Goal: Task Accomplishment & Management: Complete application form

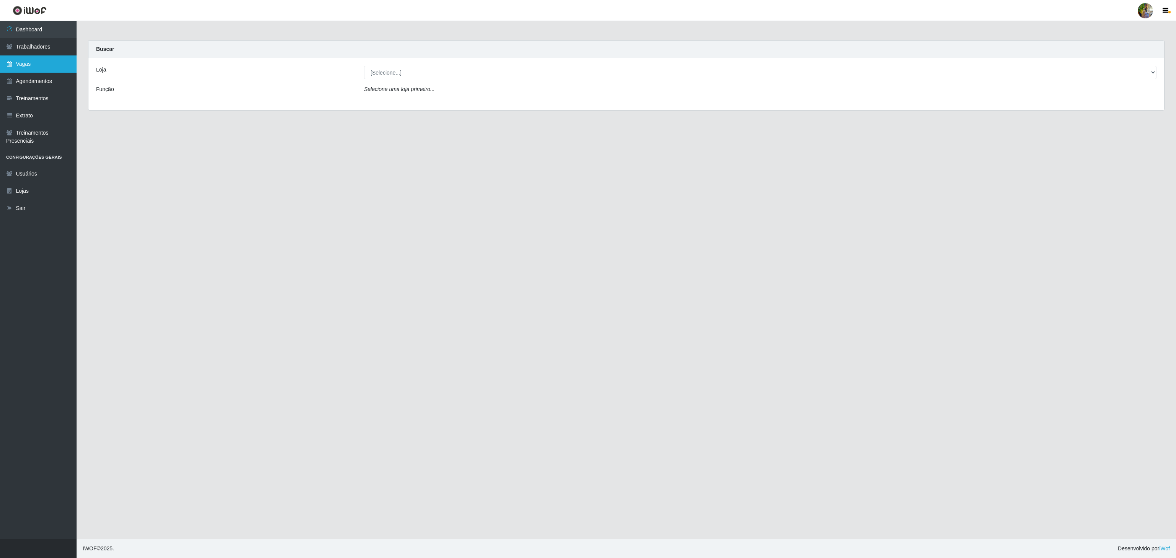
click at [36, 64] on link "Vagas" at bounding box center [38, 63] width 77 height 17
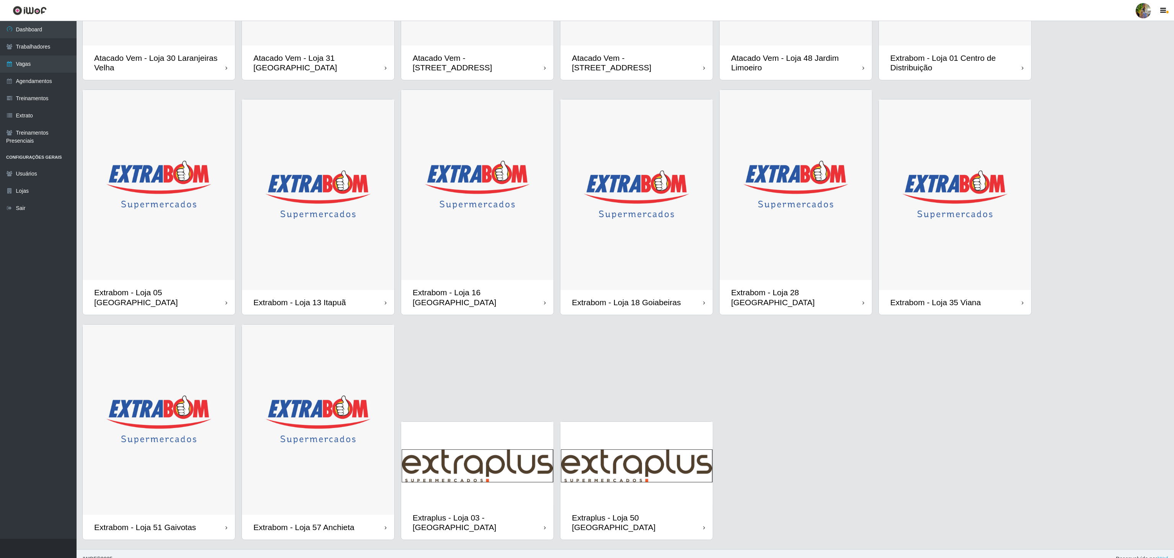
scroll to position [194, 0]
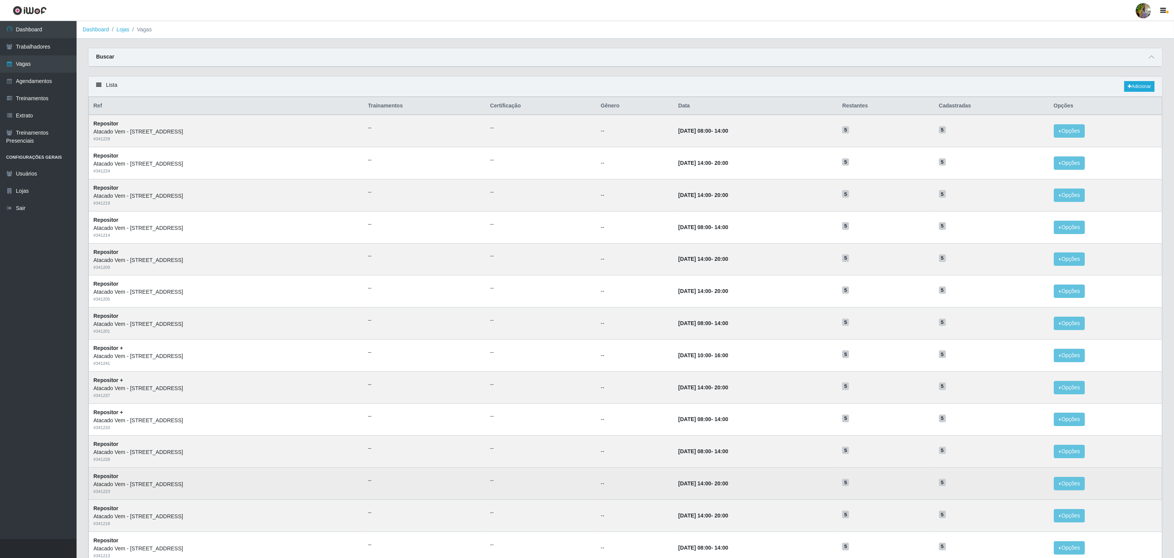
click at [782, 500] on td "23/10/2025, 14:00 - 20:00" at bounding box center [756, 484] width 164 height 32
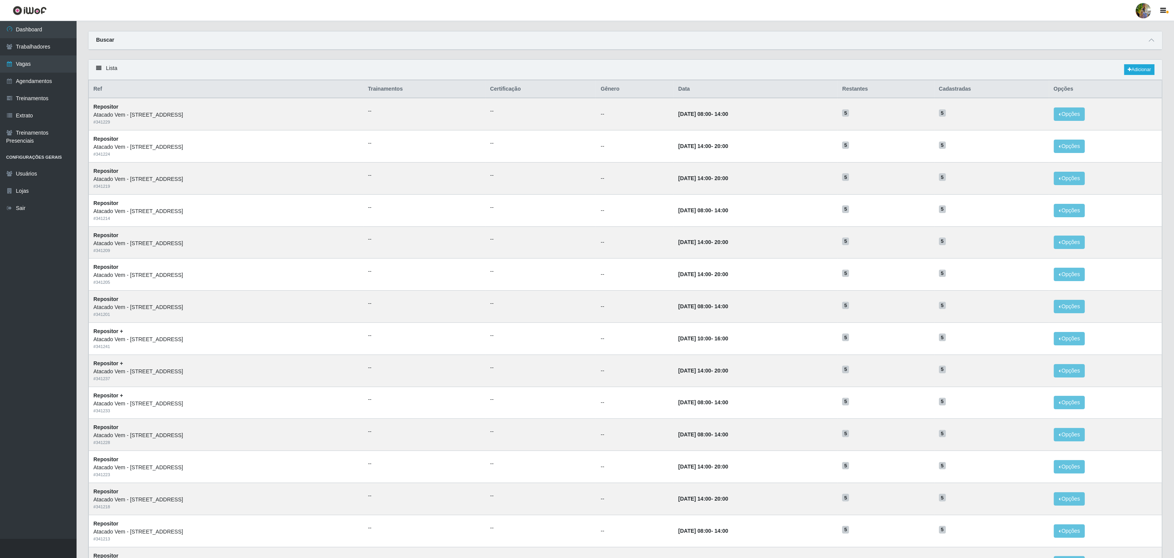
scroll to position [96, 0]
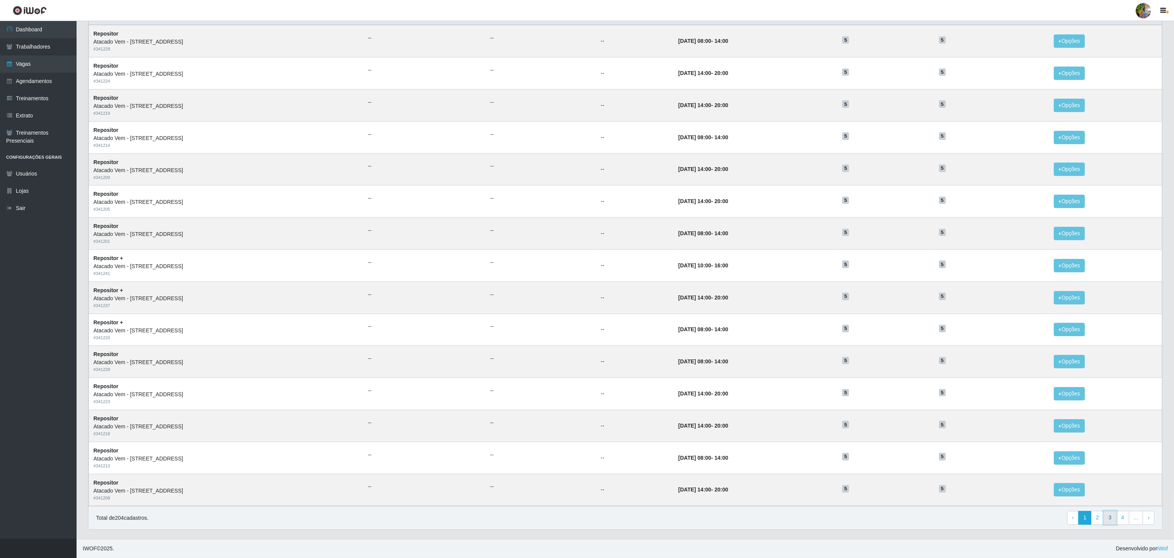
click at [1106, 520] on link "3" at bounding box center [1109, 518] width 13 height 14
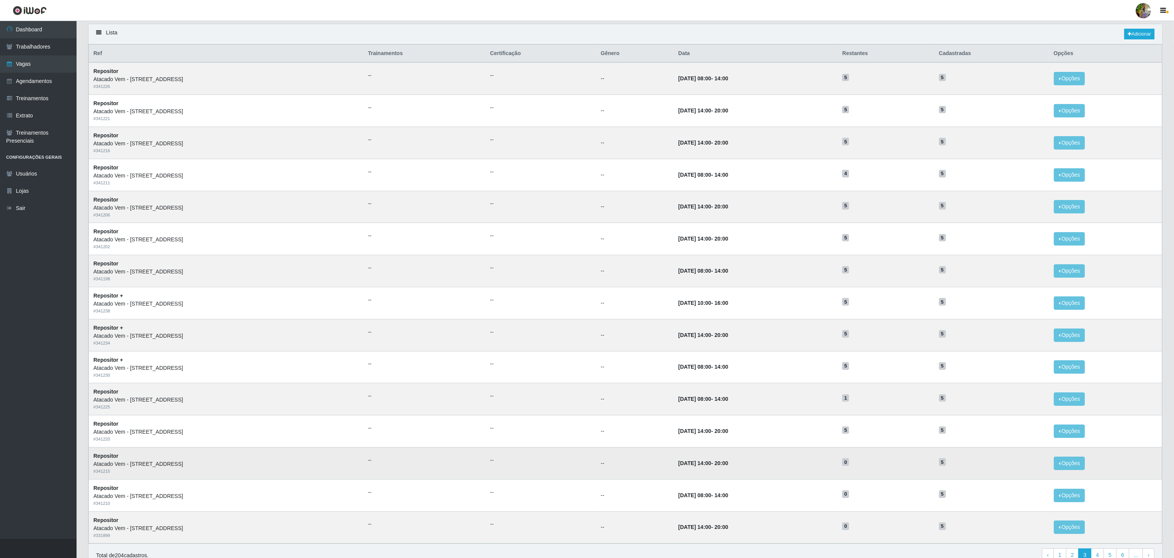
scroll to position [96, 0]
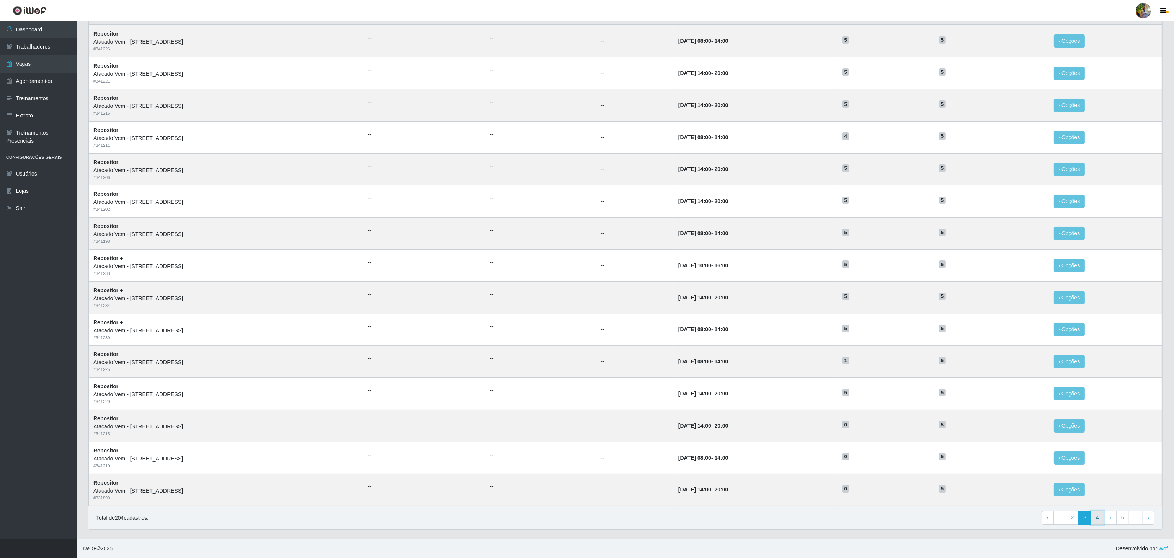
click at [1100, 521] on link "4" at bounding box center [1097, 518] width 13 height 14
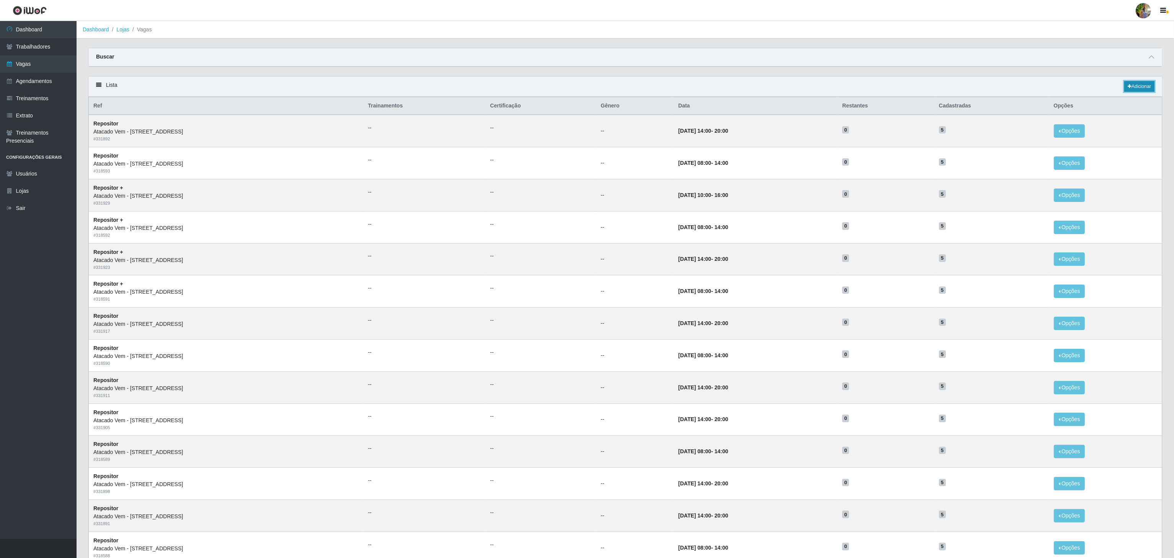
click at [1141, 86] on link "Adicionar" at bounding box center [1139, 86] width 30 height 11
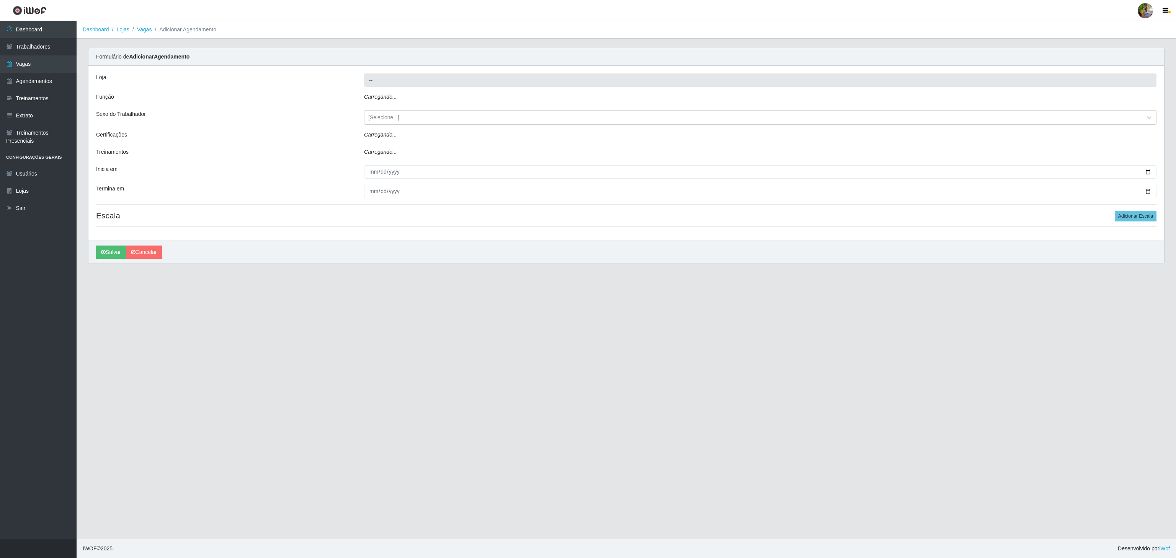
type input "Atacado Vem - [STREET_ADDRESS]"
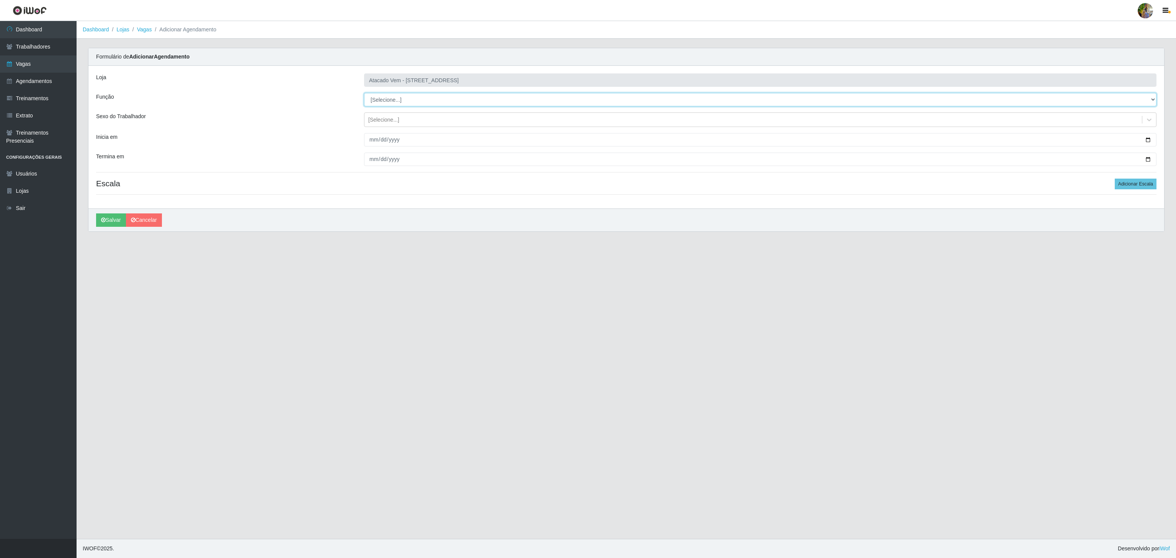
click at [394, 102] on select "[Selecione...] Carregador e Descarregador de Caminhão Carregador e Descarregado…" at bounding box center [760, 99] width 792 height 13
select select "24"
click at [364, 93] on select "[Selecione...] Carregador e Descarregador de Caminhão Carregador e Descarregado…" at bounding box center [760, 99] width 792 height 13
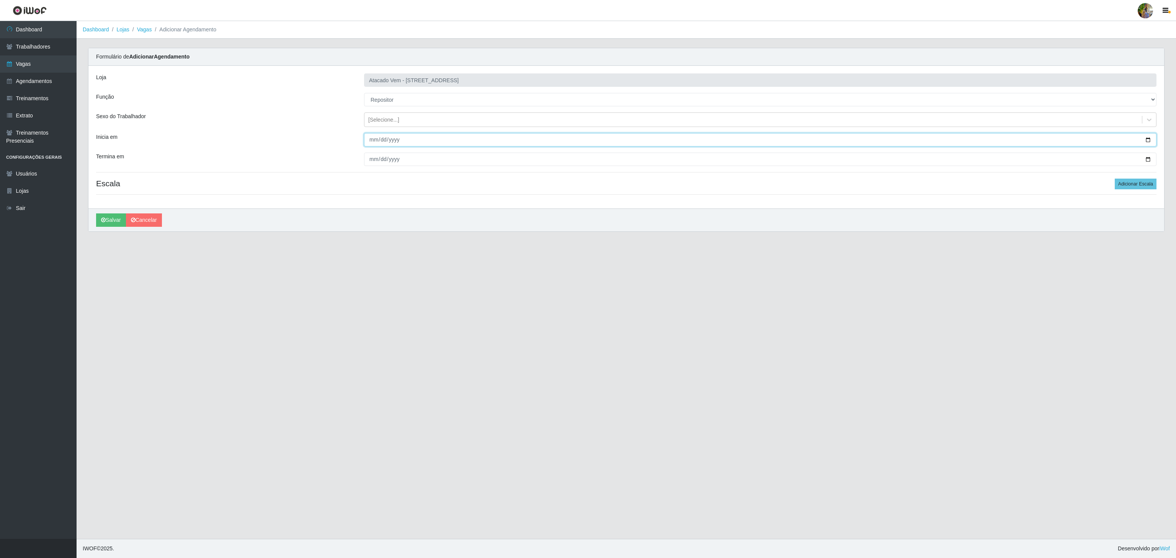
click at [373, 143] on input "Inicia em" at bounding box center [760, 139] width 792 height 13
type input "2025-09-23"
click at [370, 160] on input "Termina em" at bounding box center [760, 159] width 792 height 13
type input "2025-10-31"
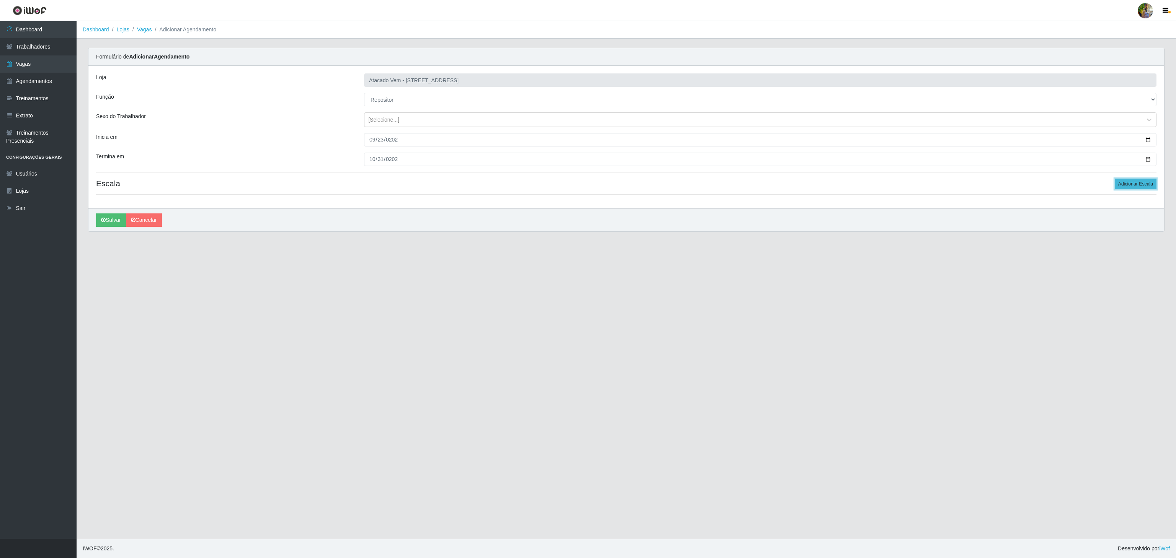
click at [1124, 189] on button "Adicionar Escala" at bounding box center [1136, 184] width 42 height 11
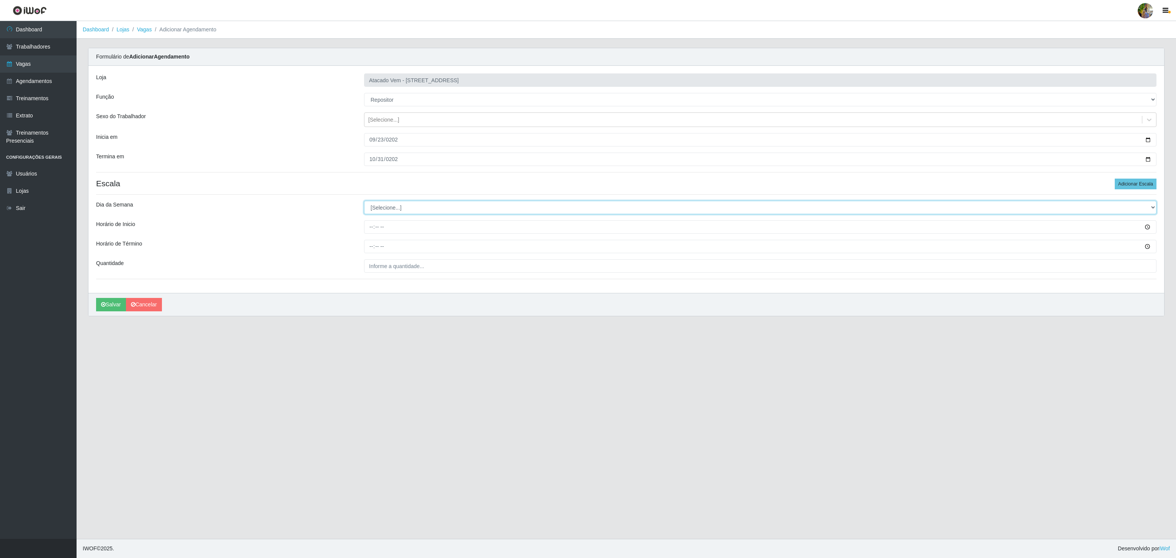
click at [388, 210] on select "[Selecione...] Segunda Terça Quarta Quinta Sexta Sábado Domingo" at bounding box center [760, 207] width 792 height 13
select select "2"
click at [364, 202] on select "[Selecione...] Segunda Terça Quarta Quinta Sexta Sábado Domingo" at bounding box center [760, 207] width 792 height 13
click at [369, 234] on input "Horário de Inicio" at bounding box center [760, 226] width 792 height 13
type input "08:00"
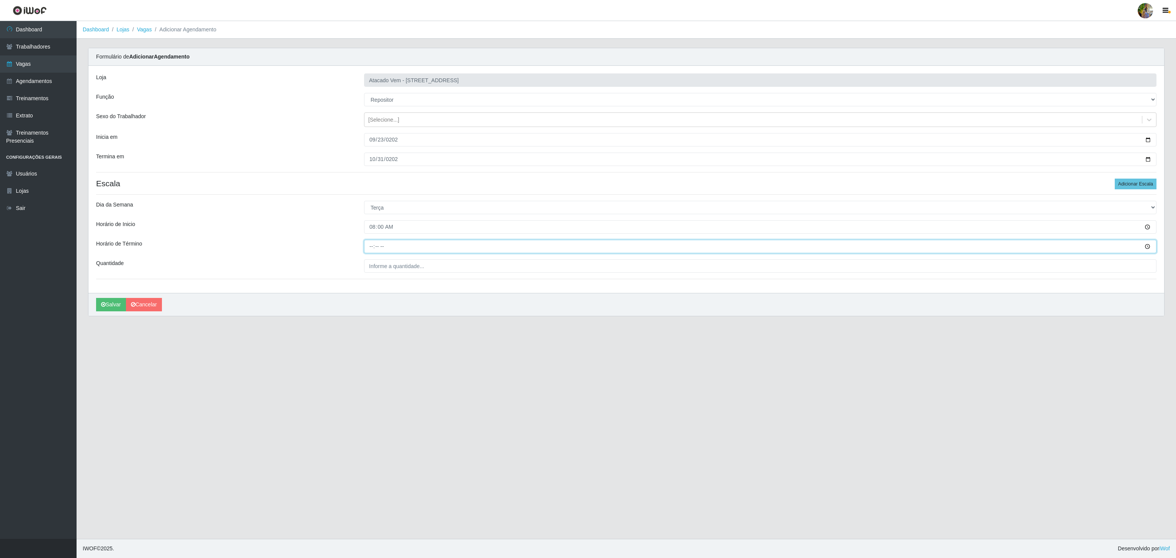
click at [369, 252] on input "Horário de Término" at bounding box center [760, 246] width 792 height 13
type input "14:00"
click at [380, 271] on input "___" at bounding box center [760, 265] width 792 height 13
type input "5__"
click at [114, 306] on button "Salvar" at bounding box center [111, 304] width 30 height 13
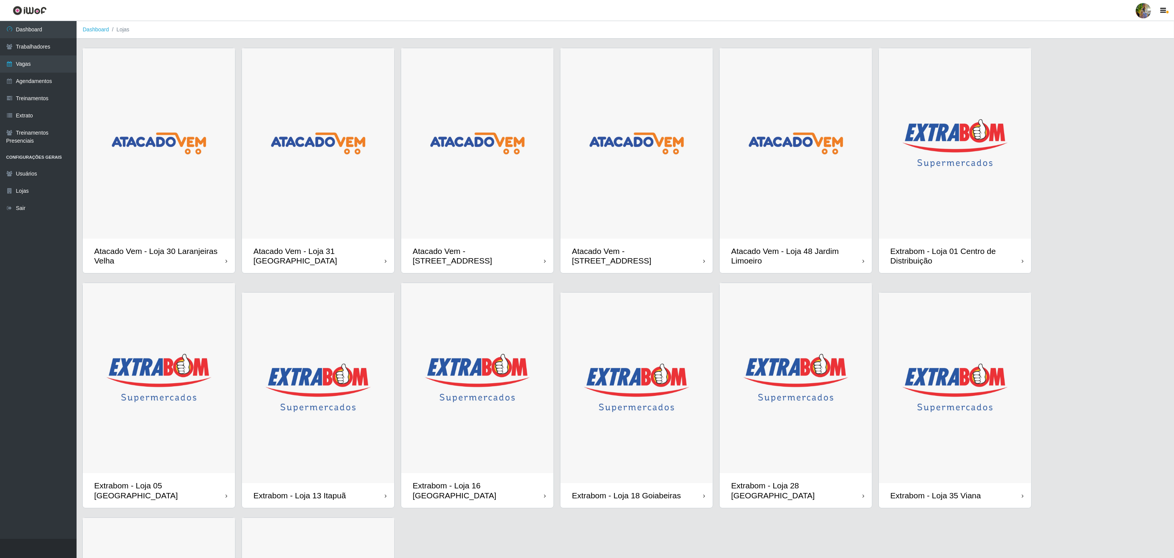
click at [615, 207] on img at bounding box center [636, 143] width 152 height 191
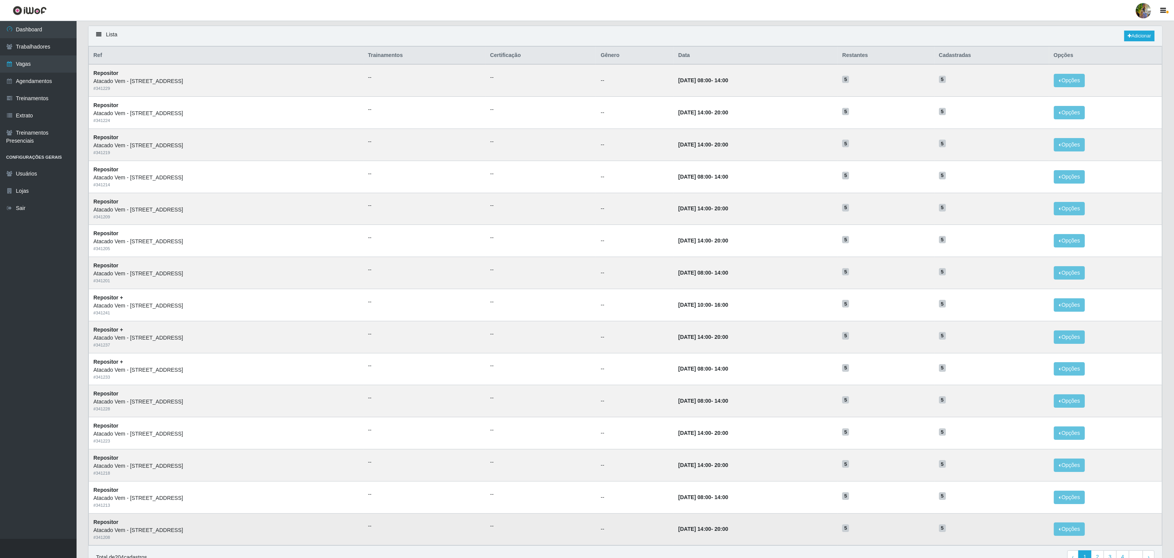
scroll to position [96, 0]
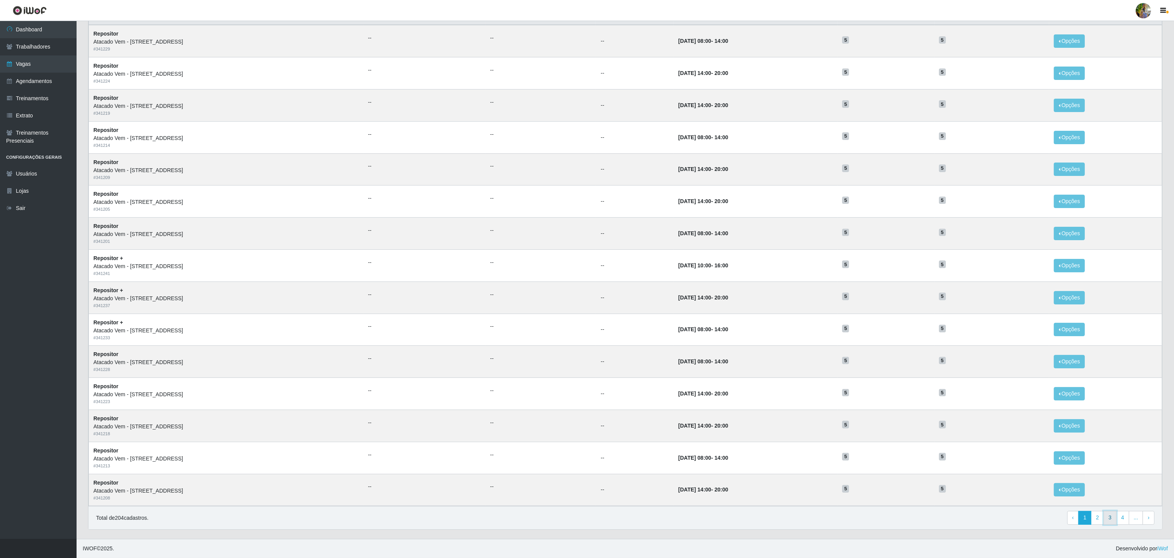
click at [1110, 522] on link "3" at bounding box center [1109, 518] width 13 height 14
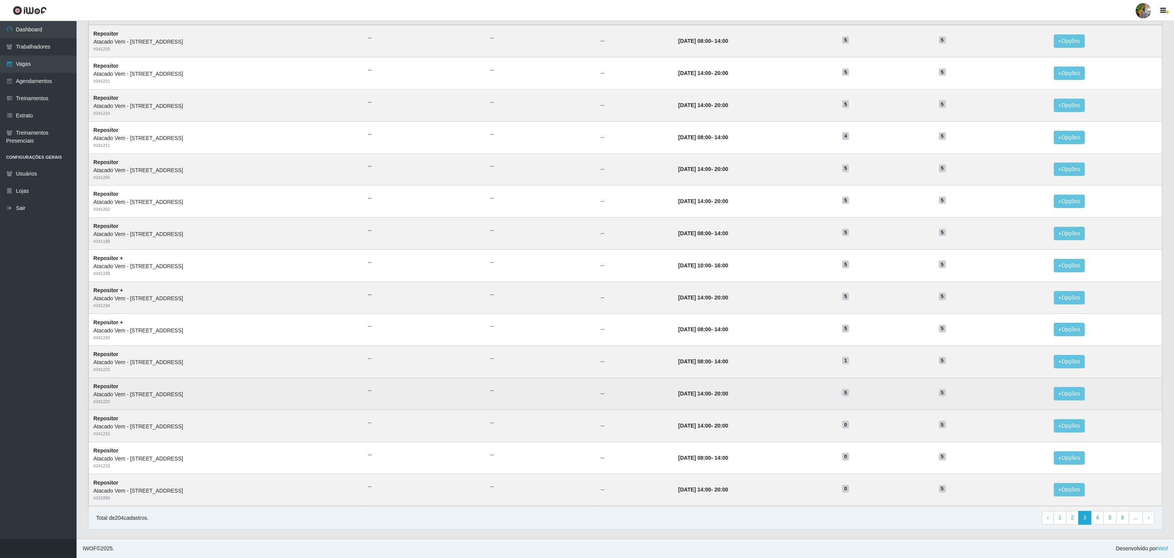
scroll to position [96, 0]
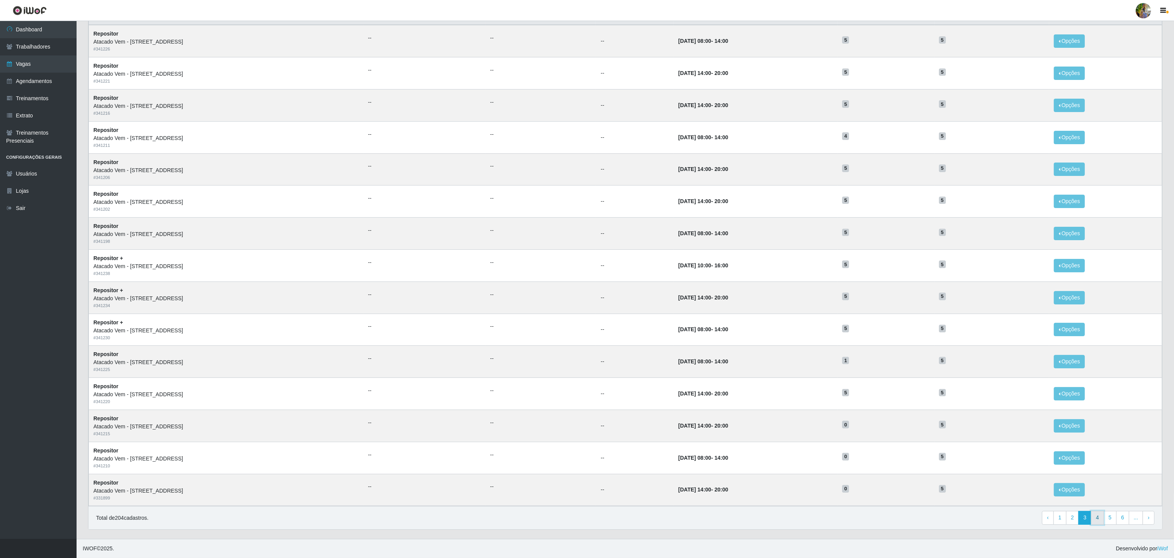
click at [1095, 516] on link "4" at bounding box center [1097, 518] width 13 height 14
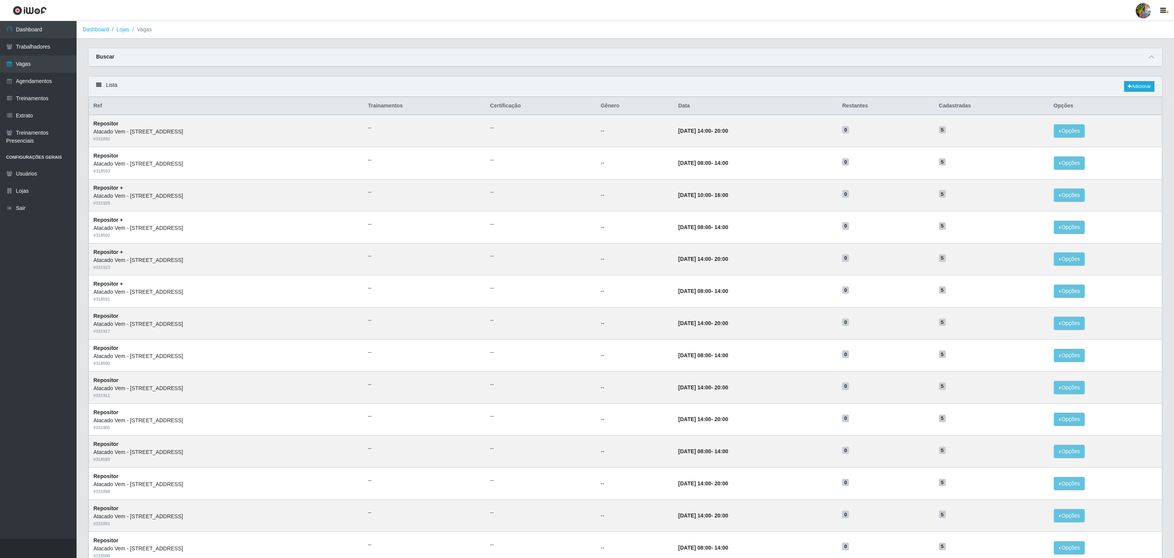
scroll to position [77, 0]
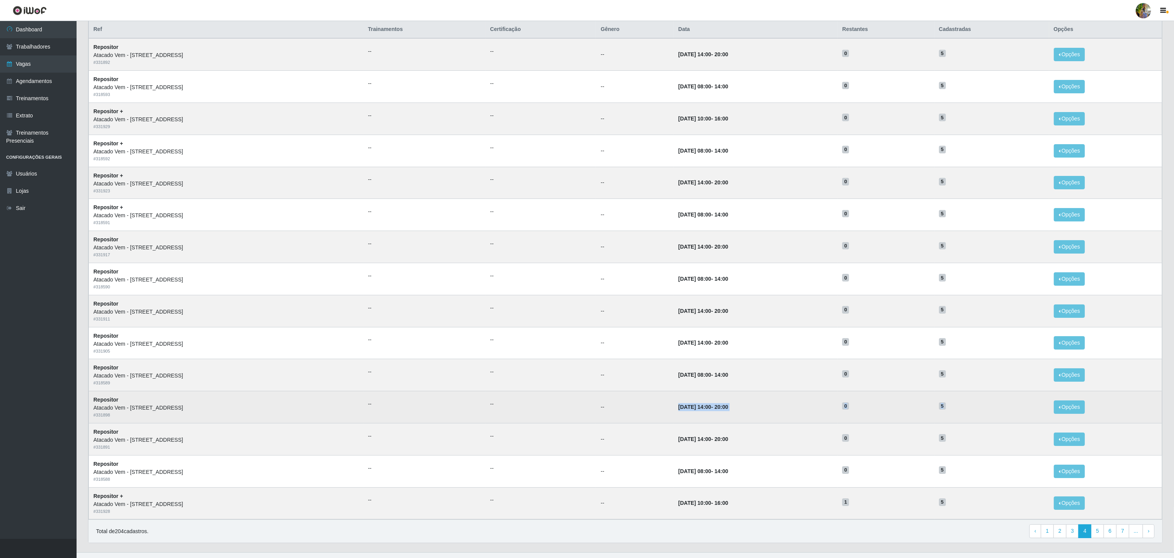
drag, startPoint x: 657, startPoint y: 410, endPoint x: 965, endPoint y: 415, distance: 308.1
click at [965, 415] on tr "Repositor Atacado Vem - Loja 47 Jardim Limoeiro # 331898 -- -- -- [DATE] 14:00 …" at bounding box center [625, 408] width 1073 height 32
click at [966, 410] on h5 "5" at bounding box center [992, 406] width 106 height 8
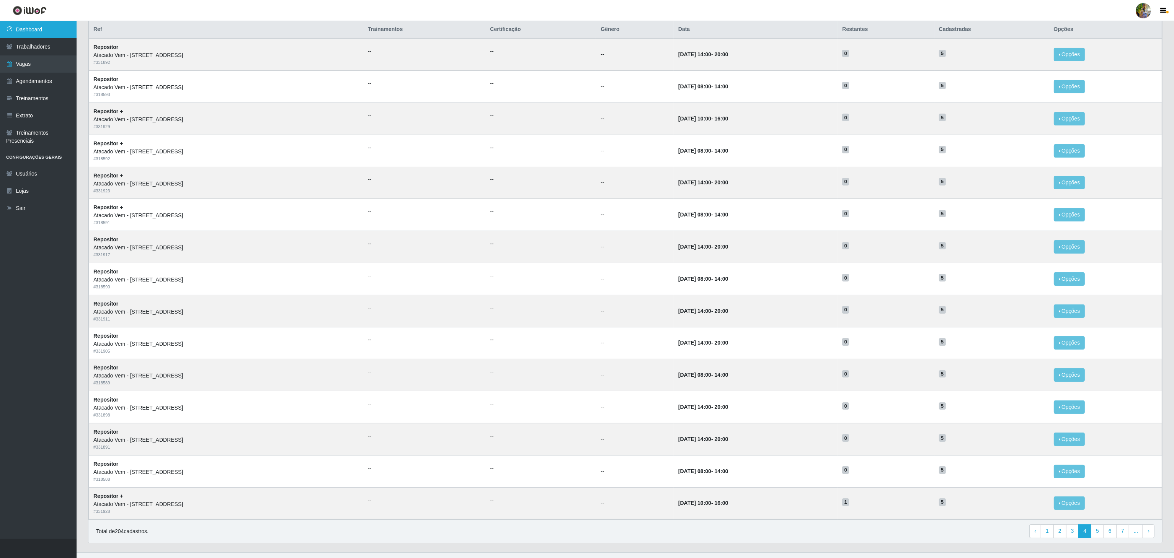
click at [34, 33] on link "Dashboard" at bounding box center [38, 29] width 77 height 17
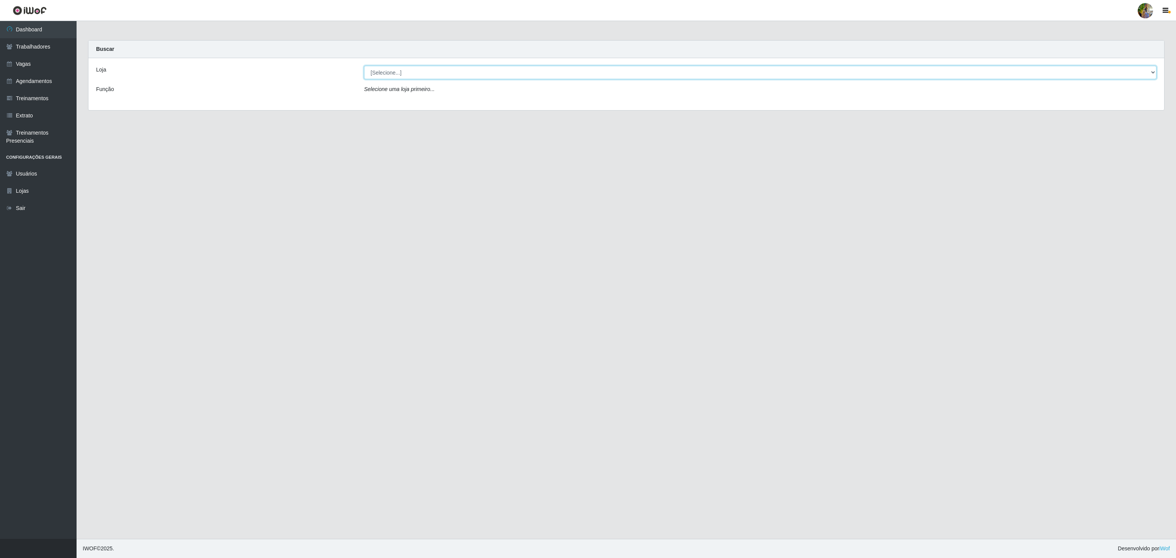
click at [419, 76] on select "[Selecione...] Atacado Vem - [GEOGRAPHIC_DATA] 30 Laranjeiras Velha Atacado Vem…" at bounding box center [760, 72] width 792 height 13
click at [364, 66] on select "[Selecione...] Atacado Vem - [GEOGRAPHIC_DATA] 30 Laranjeiras Velha Atacado Vem…" at bounding box center [760, 72] width 792 height 13
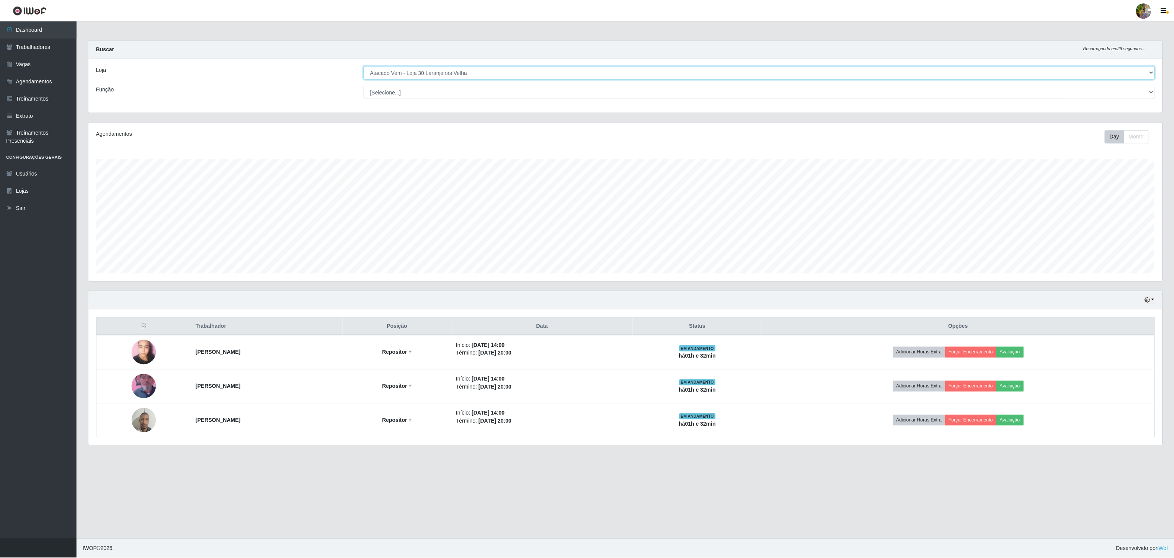
scroll to position [159, 1075]
click at [423, 72] on select "[Selecione...] Atacado Vem - [GEOGRAPHIC_DATA] 30 Laranjeiras Velha Atacado Vem…" at bounding box center [760, 72] width 792 height 13
click at [364, 66] on select "[Selecione...] Atacado Vem - [GEOGRAPHIC_DATA] 30 Laranjeiras Velha Atacado Vem…" at bounding box center [760, 72] width 792 height 13
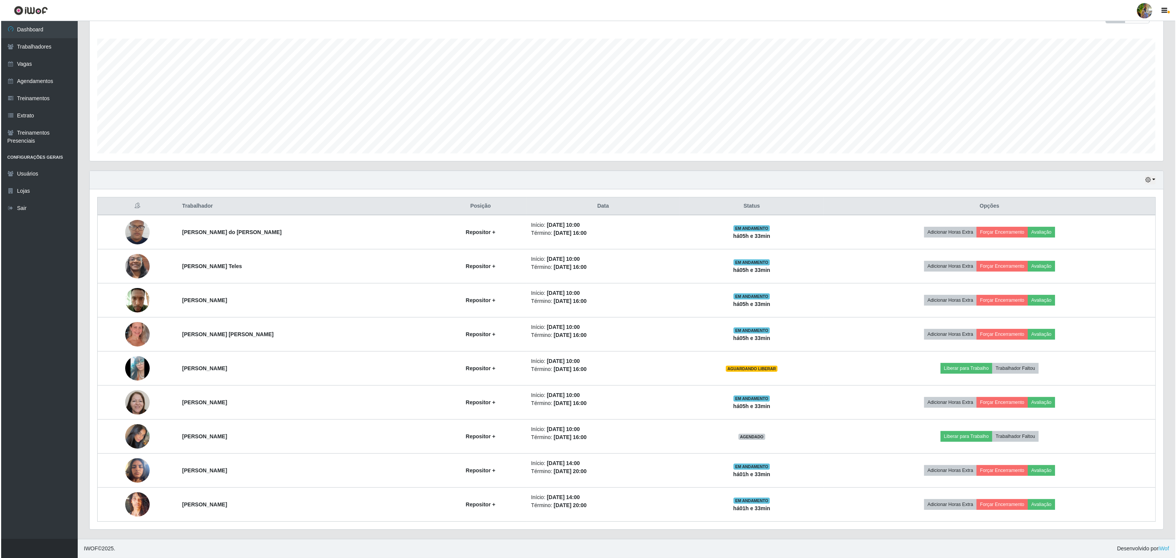
scroll to position [0, 0]
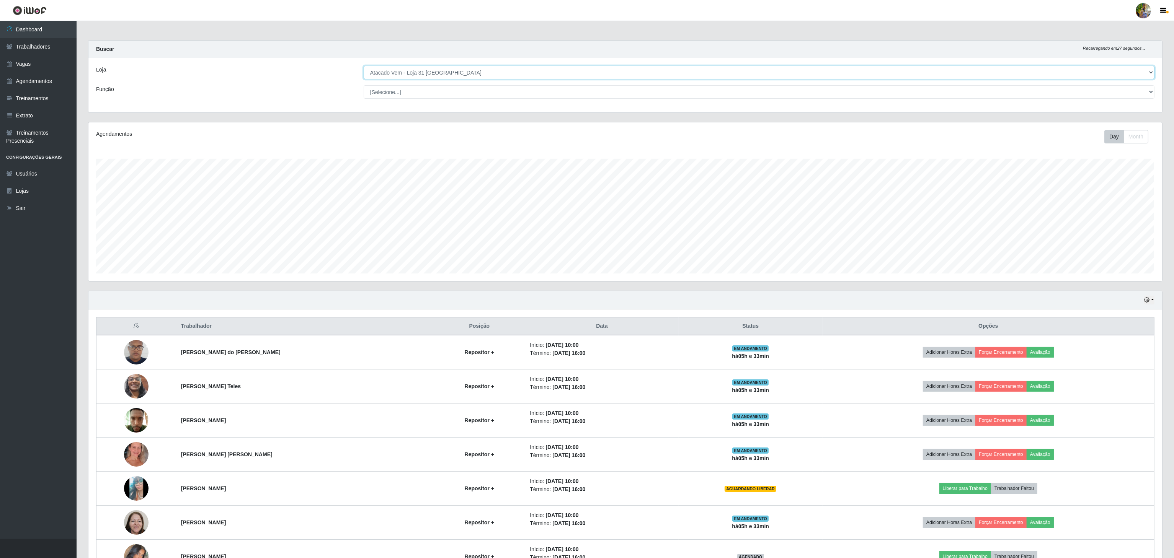
click at [498, 75] on select "[Selecione...] Atacado Vem - [GEOGRAPHIC_DATA] 30 Laranjeiras Velha Atacado Vem…" at bounding box center [759, 72] width 791 height 13
click at [364, 66] on select "[Selecione...] Atacado Vem - [GEOGRAPHIC_DATA] 30 Laranjeiras Velha Atacado Vem…" at bounding box center [759, 72] width 791 height 13
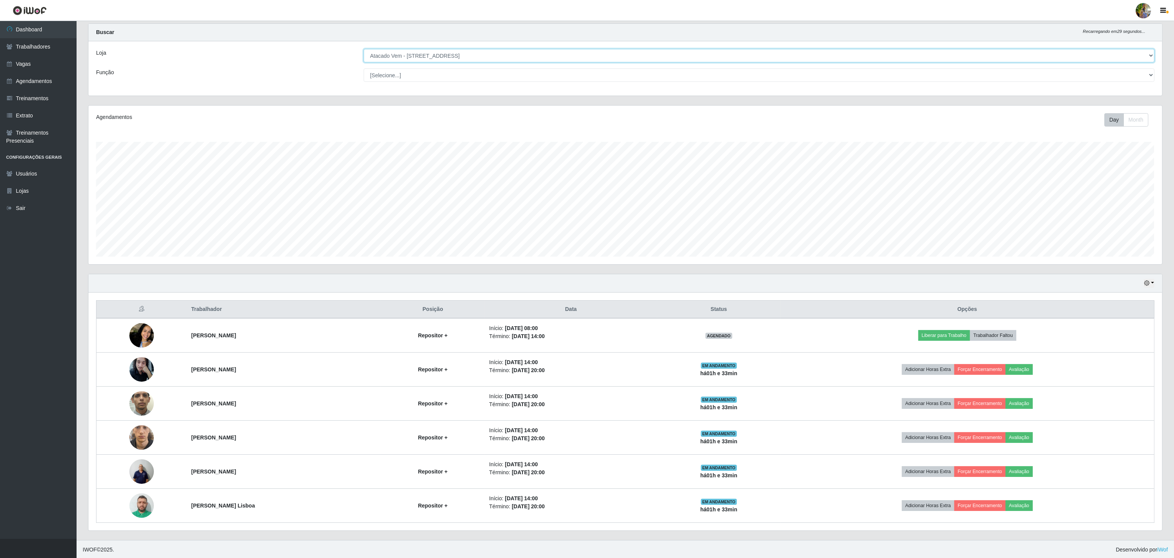
scroll to position [22, 0]
click at [459, 51] on select "[Selecione...] Atacado Vem - [GEOGRAPHIC_DATA] 30 Laranjeiras Velha Atacado Vem…" at bounding box center [759, 54] width 791 height 13
click at [364, 61] on select "[Selecione...] Atacado Vem - [GEOGRAPHIC_DATA] 30 Laranjeiras Velha Atacado Vem…" at bounding box center [759, 54] width 791 height 13
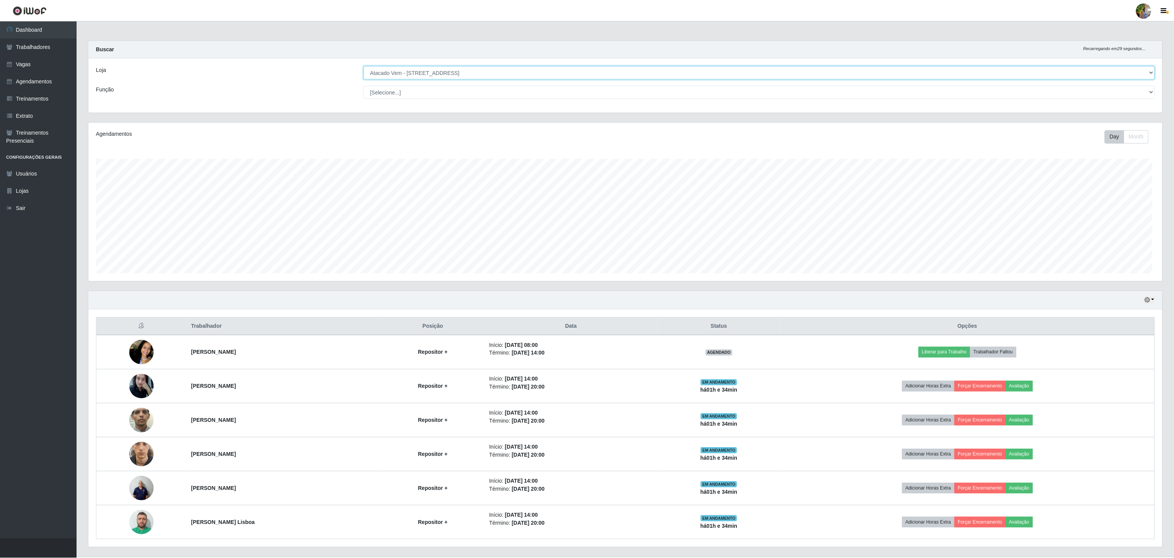
scroll to position [159, 1075]
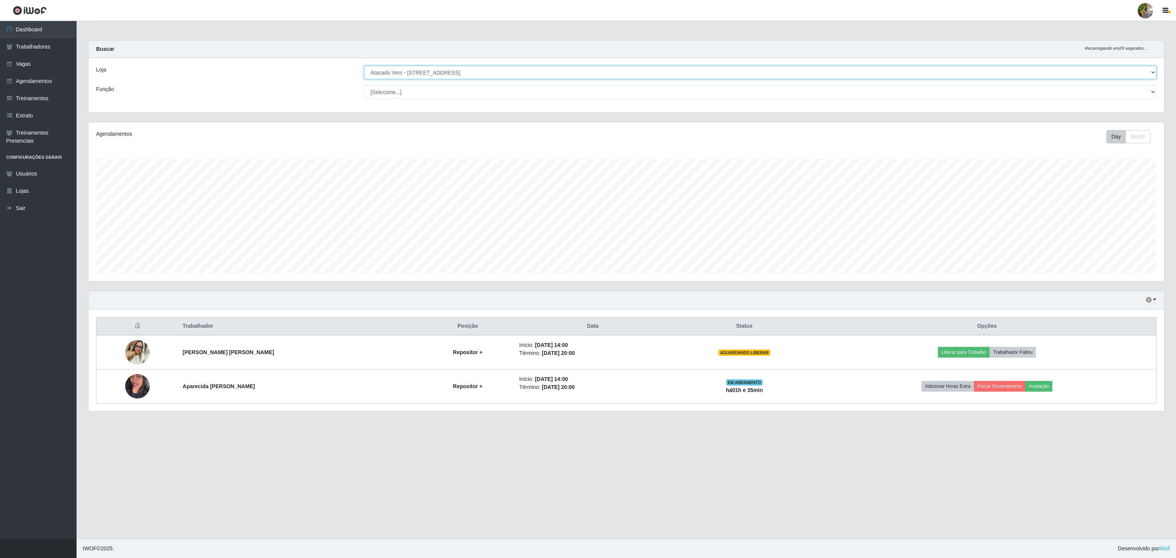
click at [406, 73] on select "[Selecione...] Atacado Vem - [GEOGRAPHIC_DATA] 30 Laranjeiras Velha Atacado Vem…" at bounding box center [760, 72] width 792 height 13
click at [364, 66] on select "[Selecione...] Atacado Vem - [GEOGRAPHIC_DATA] 30 Laranjeiras Velha Atacado Vem…" at bounding box center [760, 72] width 792 height 13
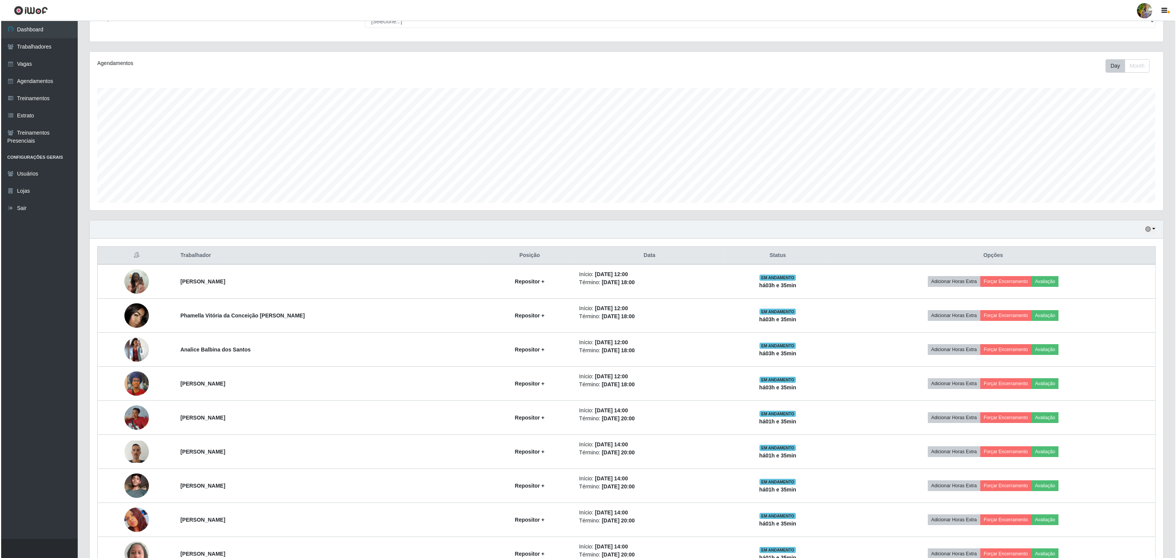
scroll to position [0, 0]
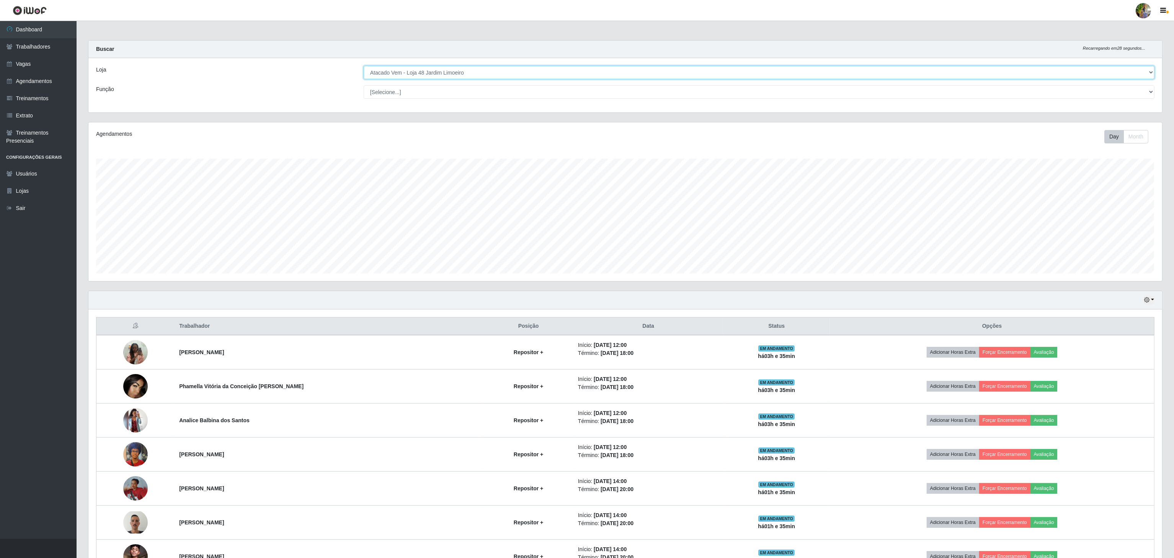
click at [413, 71] on select "[Selecione...] Atacado Vem - [GEOGRAPHIC_DATA] 30 Laranjeiras Velha Atacado Vem…" at bounding box center [759, 72] width 791 height 13
click at [364, 66] on select "[Selecione...] Atacado Vem - [GEOGRAPHIC_DATA] 30 Laranjeiras Velha Atacado Vem…" at bounding box center [759, 72] width 791 height 13
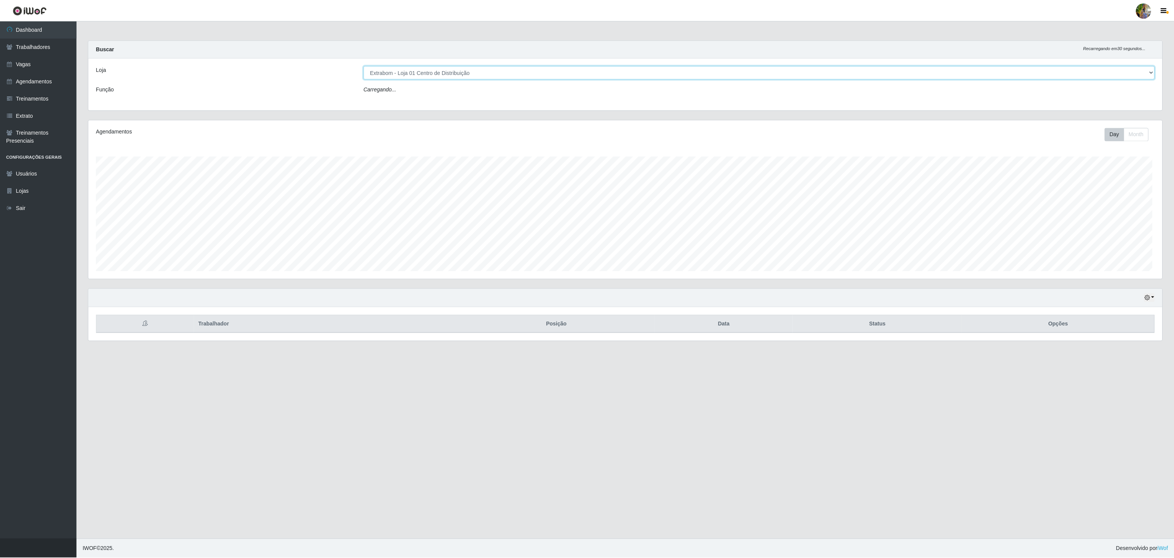
scroll to position [159, 1075]
click at [492, 67] on select "[Selecione...] Atacado Vem - [GEOGRAPHIC_DATA] 30 Laranjeiras Velha Atacado Vem…" at bounding box center [760, 72] width 792 height 13
click at [364, 66] on select "[Selecione...] Atacado Vem - [GEOGRAPHIC_DATA] 30 Laranjeiras Velha Atacado Vem…" at bounding box center [760, 72] width 792 height 13
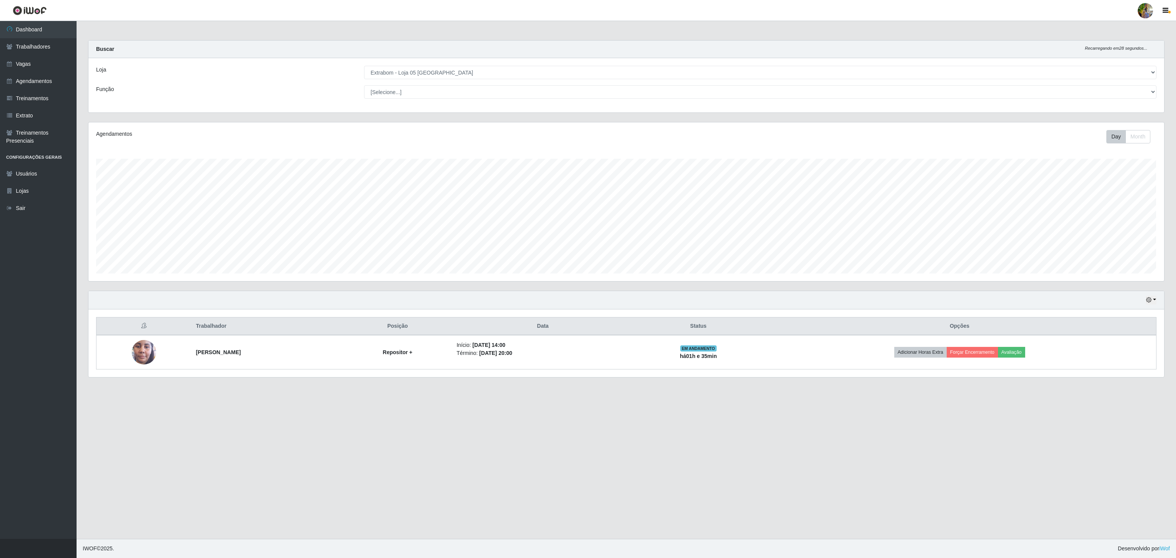
click at [458, 80] on div "Loja [Selecione...] Atacado Vem - [GEOGRAPHIC_DATA] 30 Laranjeiras Velha Atacad…" at bounding box center [625, 85] width 1075 height 54
click at [457, 73] on select "[Selecione...] Atacado Vem - [GEOGRAPHIC_DATA] 30 Laranjeiras Velha Atacado Vem…" at bounding box center [760, 72] width 792 height 13
click at [364, 66] on select "[Selecione...] Atacado Vem - [GEOGRAPHIC_DATA] 30 Laranjeiras Velha Atacado Vem…" at bounding box center [760, 72] width 792 height 13
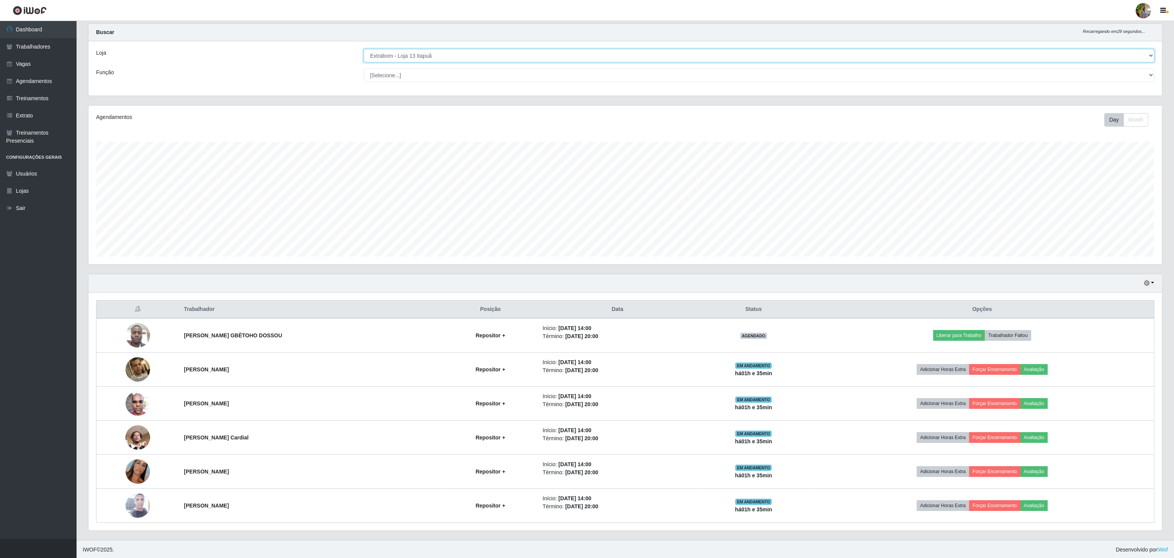
scroll to position [22, 0]
click at [519, 56] on select "[Selecione...] Atacado Vem - [GEOGRAPHIC_DATA] 30 Laranjeiras Velha Atacado Vem…" at bounding box center [759, 54] width 791 height 13
click at [364, 61] on select "[Selecione...] Atacado Vem - [GEOGRAPHIC_DATA] 30 Laranjeiras Velha Atacado Vem…" at bounding box center [759, 54] width 791 height 13
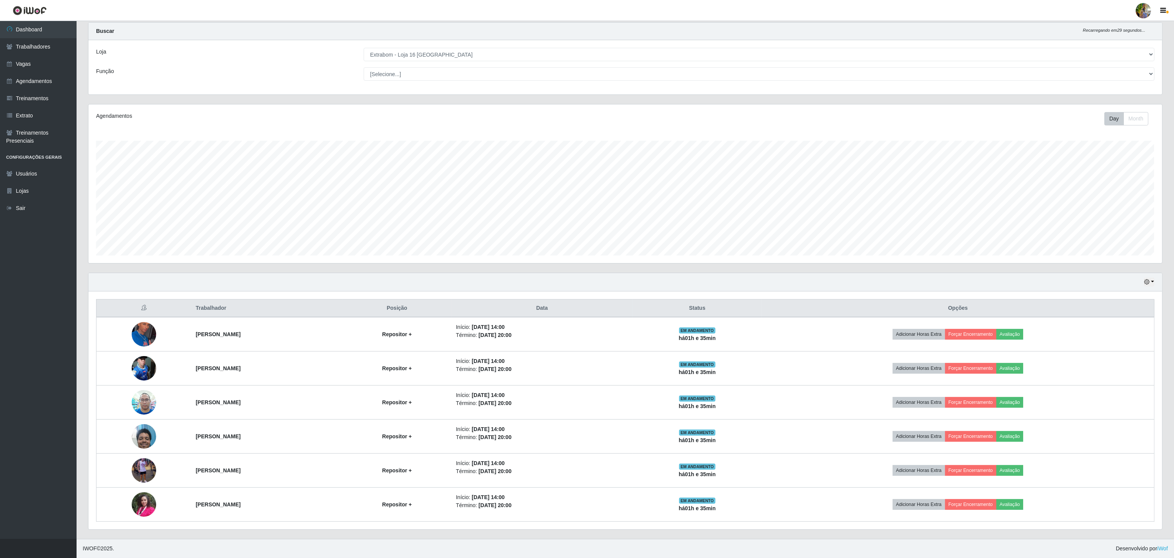
click at [429, 40] on div "Loja [Selecione...] Atacado Vem - [GEOGRAPHIC_DATA] 30 Laranjeiras Velha Atacad…" at bounding box center [625, 67] width 1074 height 54
drag, startPoint x: 426, startPoint y: 47, endPoint x: 425, endPoint y: 56, distance: 9.6
click at [426, 48] on select "[Selecione...] Atacado Vem - [GEOGRAPHIC_DATA] 30 Laranjeiras Velha Atacado Vem…" at bounding box center [759, 54] width 791 height 13
click at [364, 61] on select "[Selecione...] Atacado Vem - [GEOGRAPHIC_DATA] 30 Laranjeiras Velha Atacado Vem…" at bounding box center [759, 54] width 791 height 13
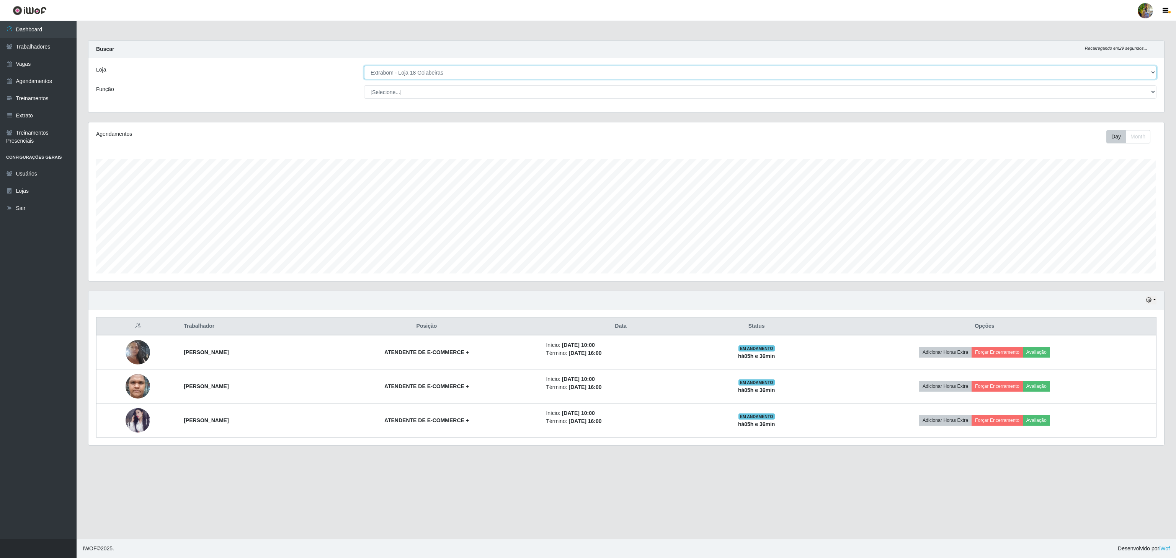
click at [443, 78] on select "[Selecione...] Atacado Vem - [GEOGRAPHIC_DATA] 30 Laranjeiras Velha Atacado Vem…" at bounding box center [760, 72] width 792 height 13
click at [364, 66] on select "[Selecione...] Atacado Vem - [GEOGRAPHIC_DATA] 30 Laranjeiras Velha Atacado Vem…" at bounding box center [760, 72] width 792 height 13
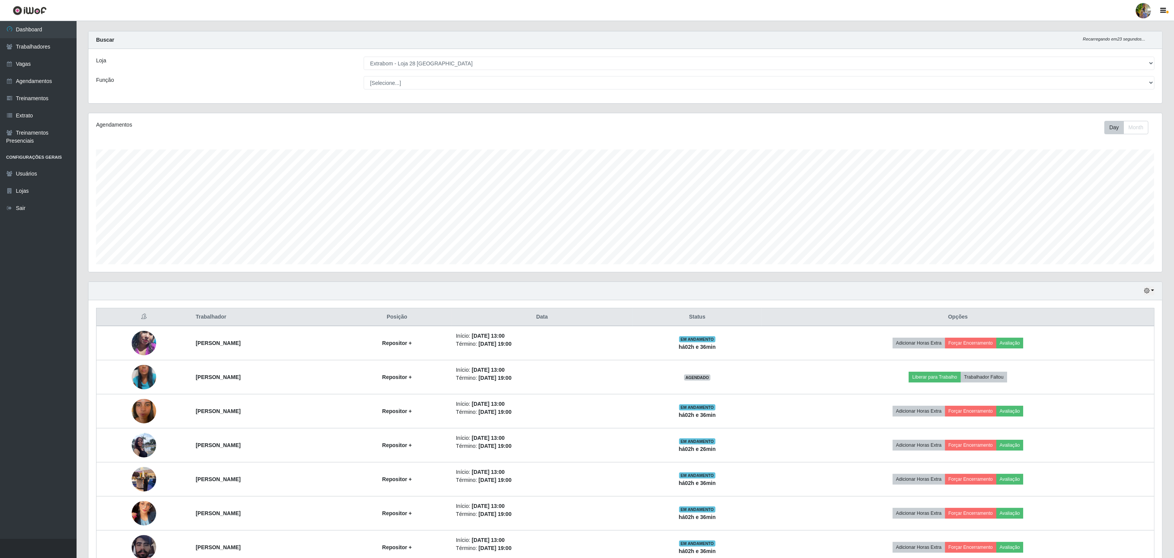
scroll to position [0, 0]
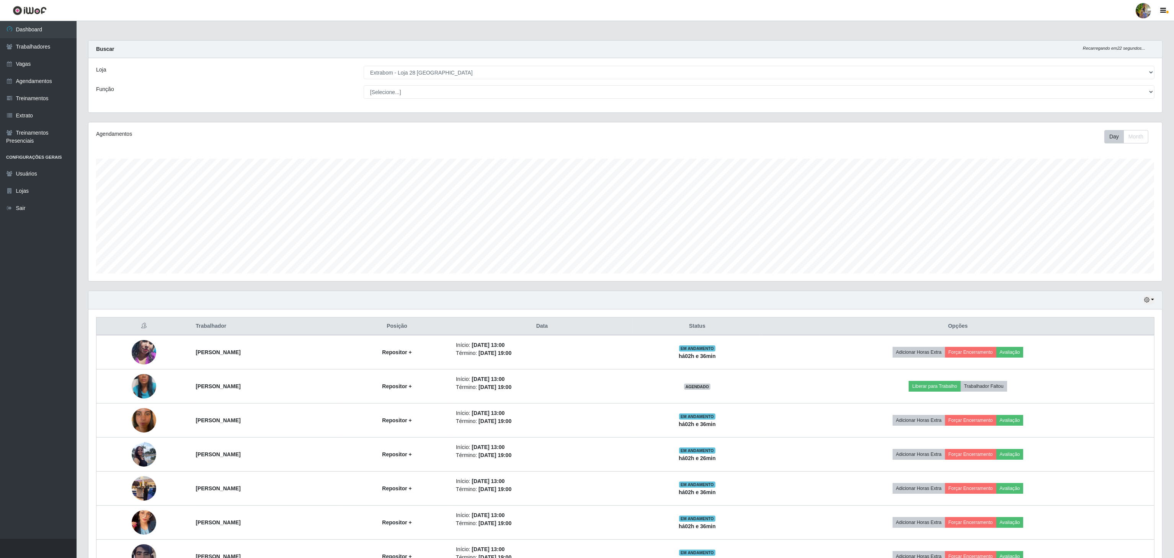
click at [1116, 308] on div "Hoje 1 dia 3 dias 1 Semana Não encerrados" at bounding box center [625, 300] width 1074 height 18
click at [234, 291] on div "Agendamentos Day Month 15/09 Agendamentos 29.49" at bounding box center [625, 206] width 1086 height 169
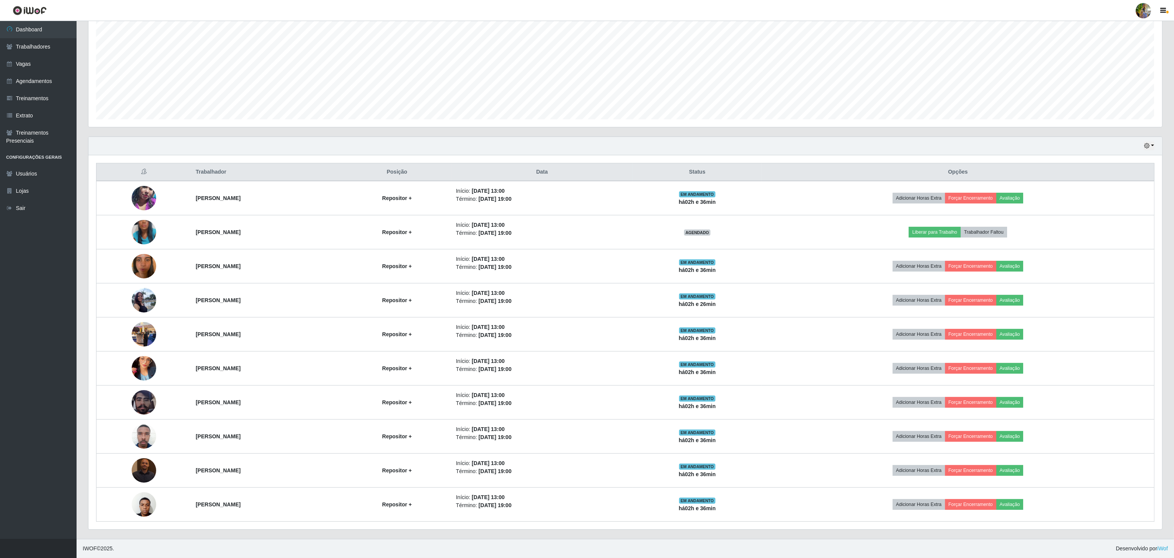
scroll to position [159, 0]
click at [1120, 132] on div "Agendamentos Day Month 15/09 Agendamentos 29.49" at bounding box center [625, 52] width 1086 height 169
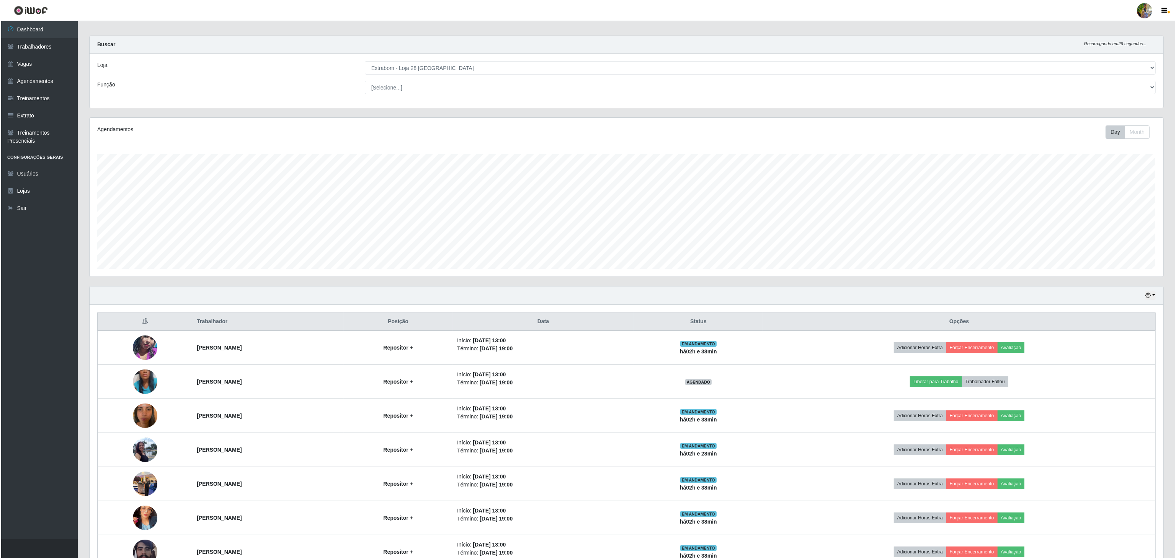
scroll to position [0, 0]
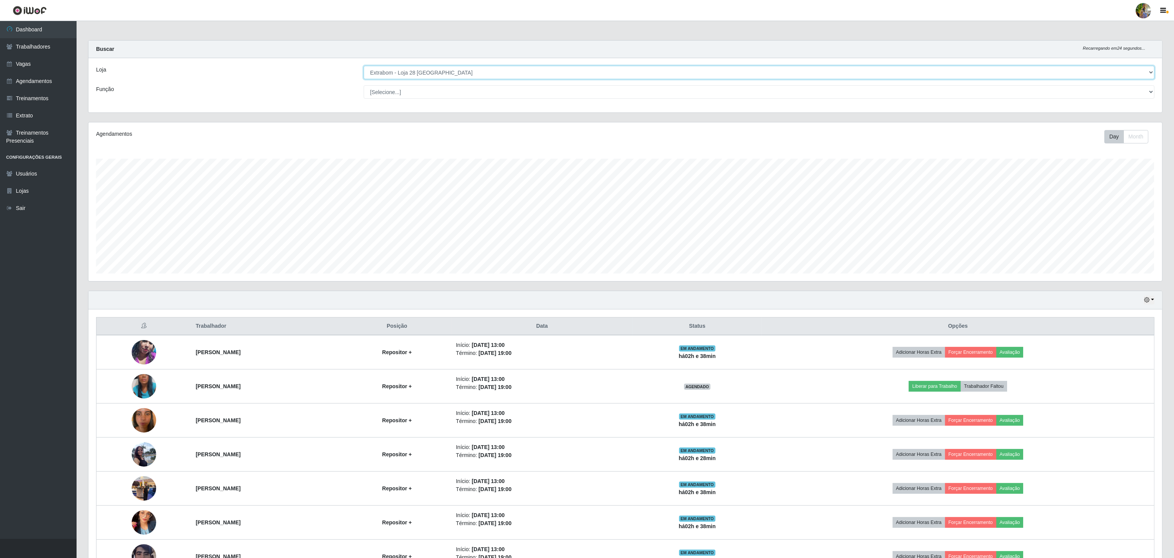
click at [475, 69] on select "[Selecione...] Atacado Vem - [GEOGRAPHIC_DATA] 30 Laranjeiras Velha Atacado Vem…" at bounding box center [759, 72] width 791 height 13
click at [364, 66] on select "[Selecione...] Atacado Vem - [GEOGRAPHIC_DATA] 30 Laranjeiras Velha Atacado Vem…" at bounding box center [759, 72] width 791 height 13
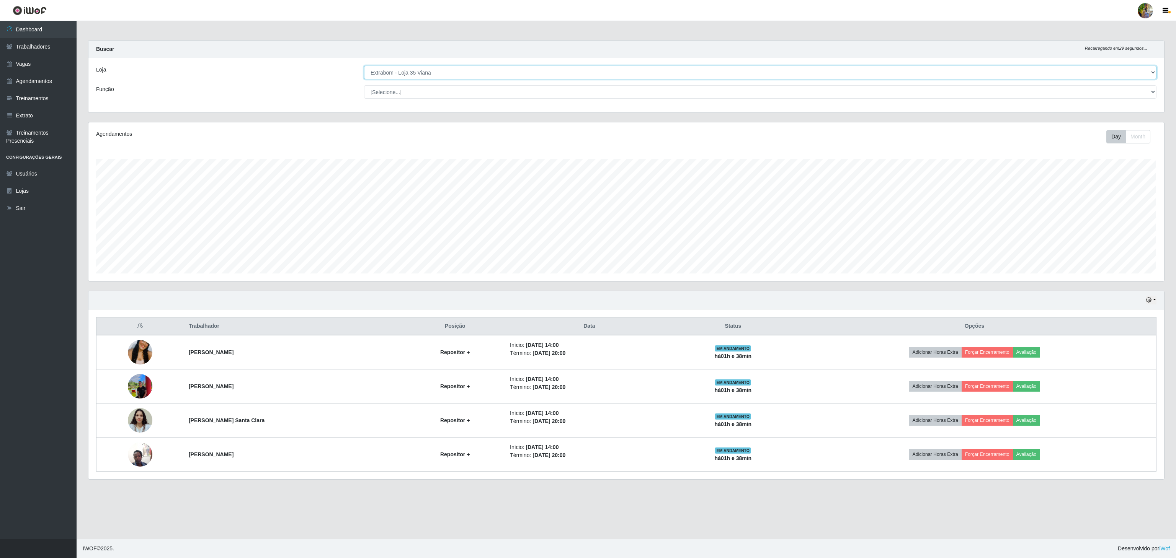
click at [473, 75] on select "[Selecione...] Atacado Vem - [GEOGRAPHIC_DATA] 30 Laranjeiras Velha Atacado Vem…" at bounding box center [760, 72] width 792 height 13
click at [364, 66] on select "[Selecione...] Atacado Vem - [GEOGRAPHIC_DATA] 30 Laranjeiras Velha Atacado Vem…" at bounding box center [760, 72] width 792 height 13
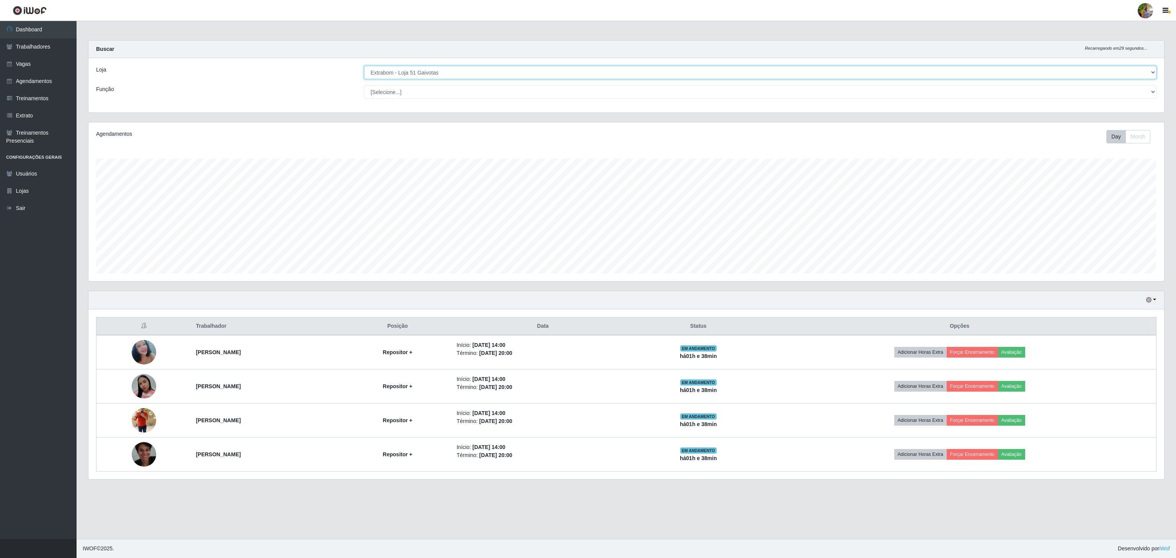
click at [478, 75] on select "[Selecione...] Atacado Vem - [GEOGRAPHIC_DATA] 30 Laranjeiras Velha Atacado Vem…" at bounding box center [760, 72] width 792 height 13
click at [364, 66] on select "[Selecione...] Atacado Vem - [GEOGRAPHIC_DATA] 30 Laranjeiras Velha Atacado Vem…" at bounding box center [760, 72] width 792 height 13
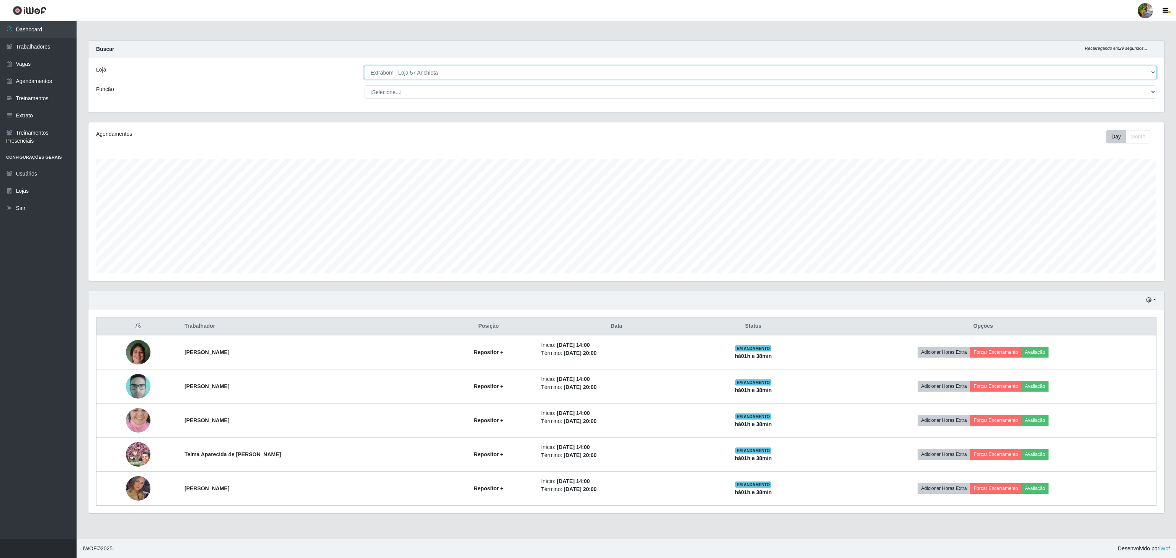
click at [473, 76] on select "[Selecione...] Atacado Vem - [GEOGRAPHIC_DATA] 30 Laranjeiras Velha Atacado Vem…" at bounding box center [760, 72] width 792 height 13
click at [364, 66] on select "[Selecione...] Atacado Vem - [GEOGRAPHIC_DATA] 30 Laranjeiras Velha Atacado Vem…" at bounding box center [760, 72] width 792 height 13
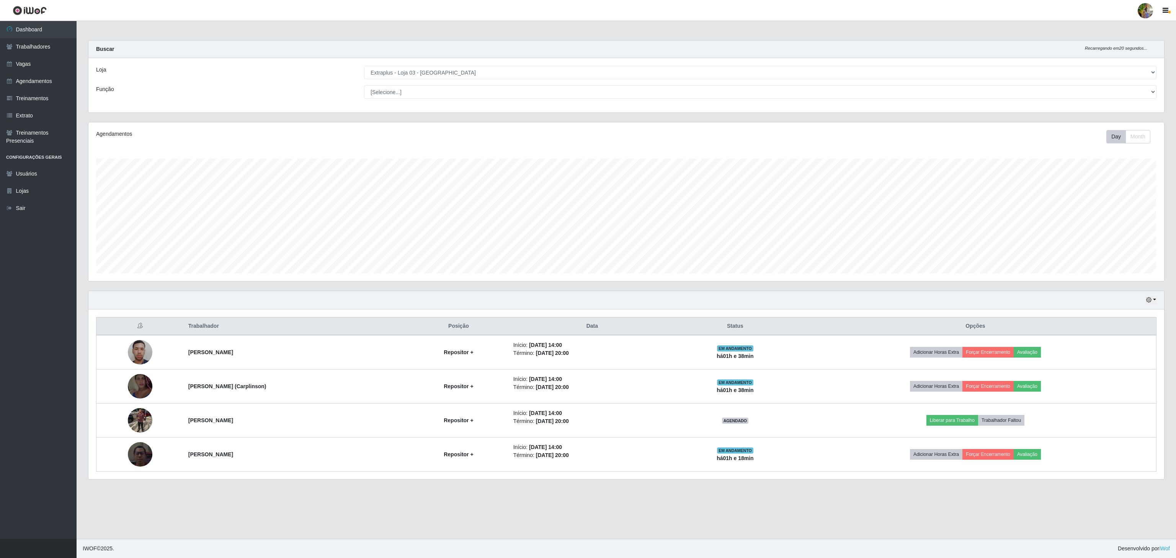
click at [245, 101] on div "Loja [Selecione...] Atacado Vem - [GEOGRAPHIC_DATA] 30 Laranjeiras Velha Atacad…" at bounding box center [625, 85] width 1075 height 54
click at [438, 69] on select "[Selecione...] Atacado Vem - [GEOGRAPHIC_DATA] 30 Laranjeiras Velha Atacado Vem…" at bounding box center [760, 72] width 792 height 13
select select "451"
click at [364, 66] on select "[Selecione...] Atacado Vem - [GEOGRAPHIC_DATA] 30 Laranjeiras Velha Atacado Vem…" at bounding box center [760, 72] width 792 height 13
